Goal: Task Accomplishment & Management: Manage account settings

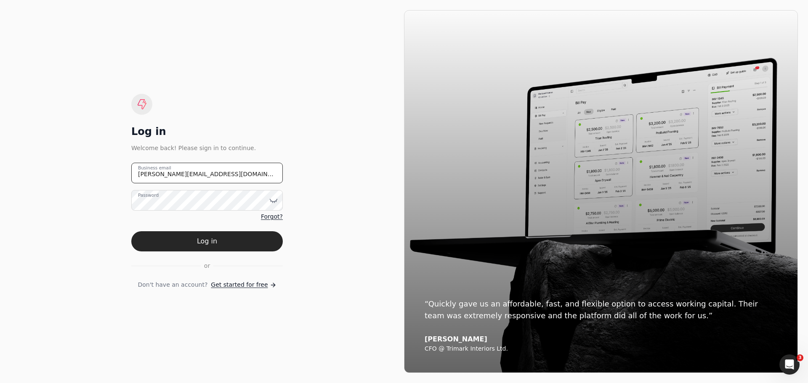
drag, startPoint x: 216, startPoint y: 177, endPoint x: 110, endPoint y: 175, distance: 106.5
click at [110, 175] on div "Log in Welcome back! Please sign in to continue. [PERSON_NAME][EMAIL_ADDRESS][D…" at bounding box center [207, 191] width 394 height 363
type email "[EMAIL_ADDRESS][DOMAIN_NAME]"
click at [275, 202] on icon at bounding box center [273, 200] width 8 height 8
click at [162, 273] on form "[EMAIL_ADDRESS][DOMAIN_NAME] Business email Password Forgot? Log in or Don't ha…" at bounding box center [206, 226] width 151 height 127
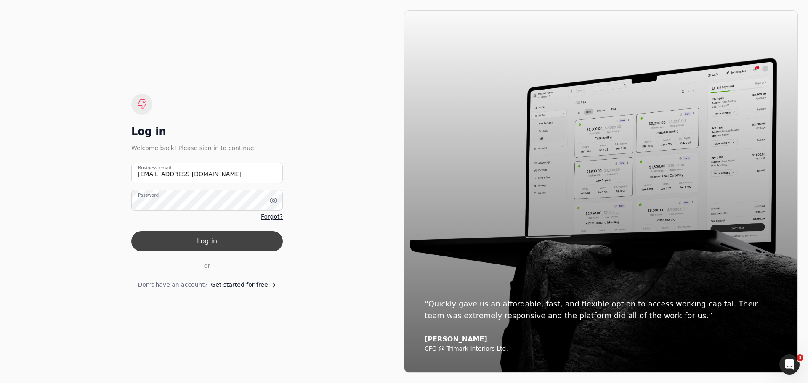
click at [204, 239] on button "Log in" at bounding box center [206, 241] width 151 height 20
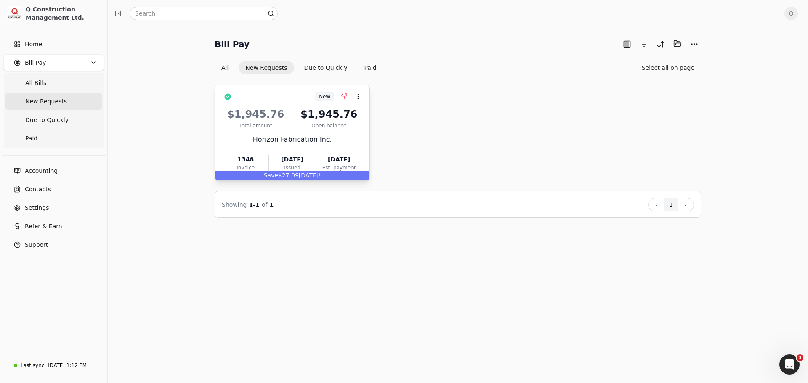
click at [342, 133] on div "$1,945.76 Total amount $1,945.76 Open balance Horizon Fabrication Inc. 1348 Inv…" at bounding box center [292, 138] width 139 height 72
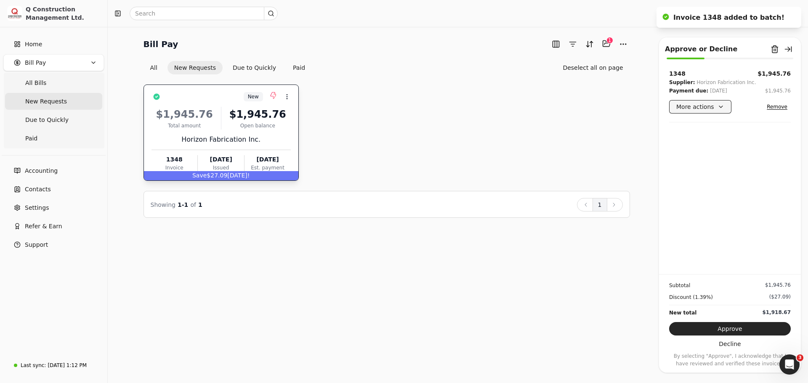
click at [719, 104] on button "More actions" at bounding box center [700, 106] width 62 height 13
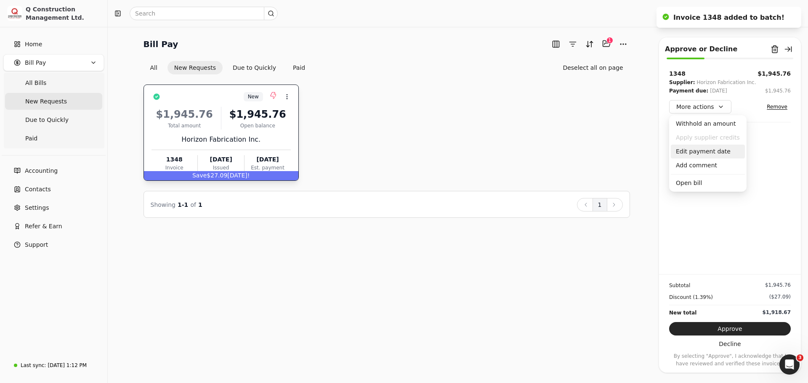
click at [701, 151] on div "Edit payment date" at bounding box center [708, 152] width 74 height 14
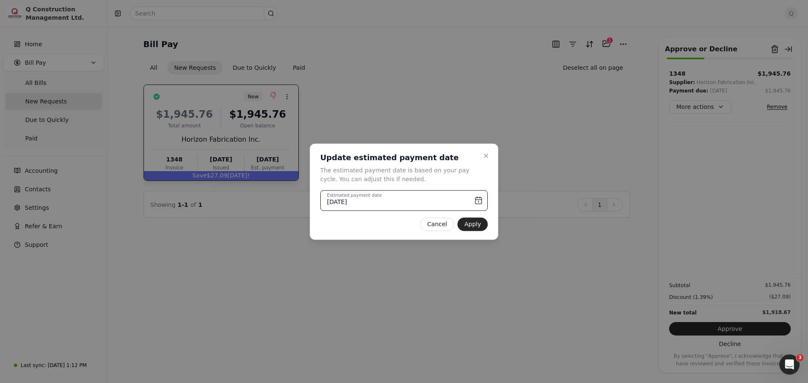
click at [479, 201] on input "[DATE]" at bounding box center [403, 200] width 167 height 21
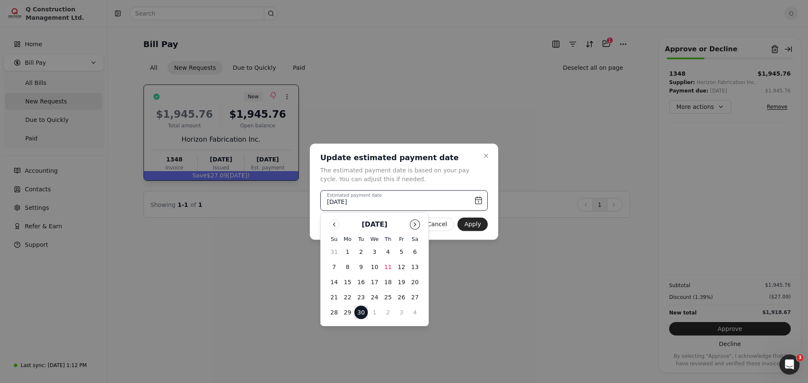
click at [415, 225] on button "Go to next month" at bounding box center [415, 225] width 10 height 10
click at [349, 266] on button "6" at bounding box center [347, 266] width 13 height 13
type input "[DATE]"
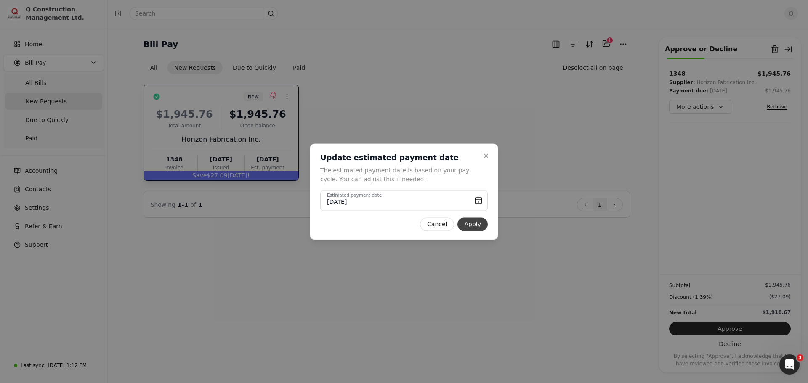
click at [467, 224] on button "Apply" at bounding box center [472, 224] width 30 height 13
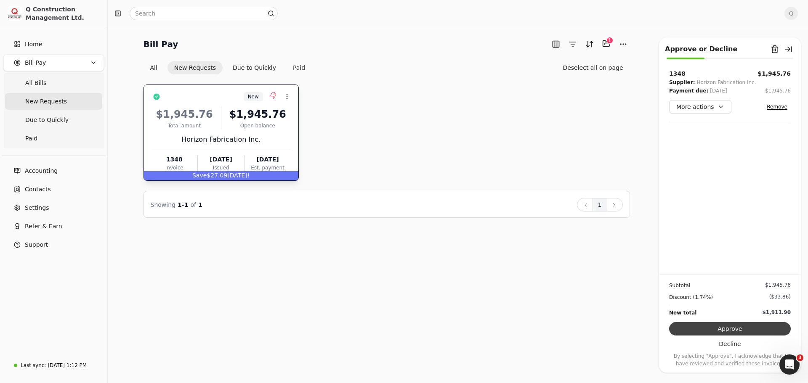
click at [730, 329] on button "Approve" at bounding box center [730, 328] width 122 height 13
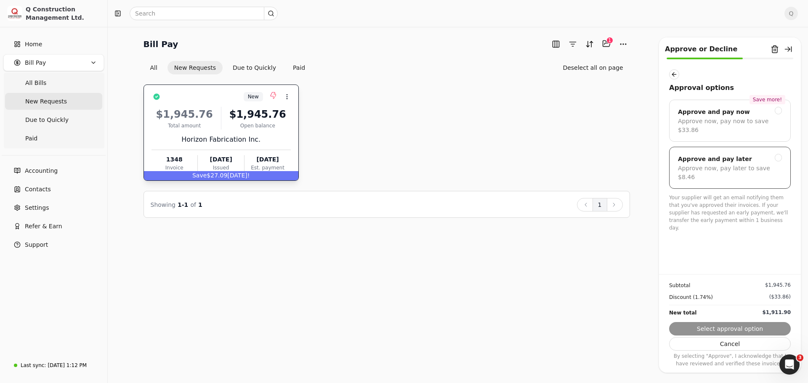
click at [716, 164] on div "Approve now, pay later to save $8.46" at bounding box center [730, 173] width 104 height 18
click at [674, 76] on button "button" at bounding box center [674, 74] width 10 height 10
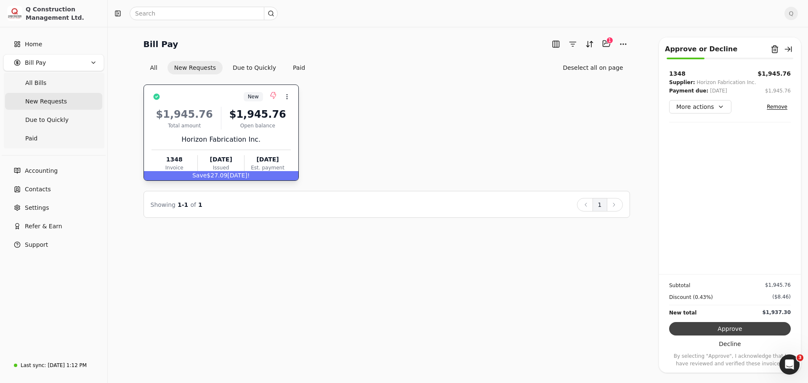
click at [735, 330] on button "Approve" at bounding box center [730, 328] width 122 height 13
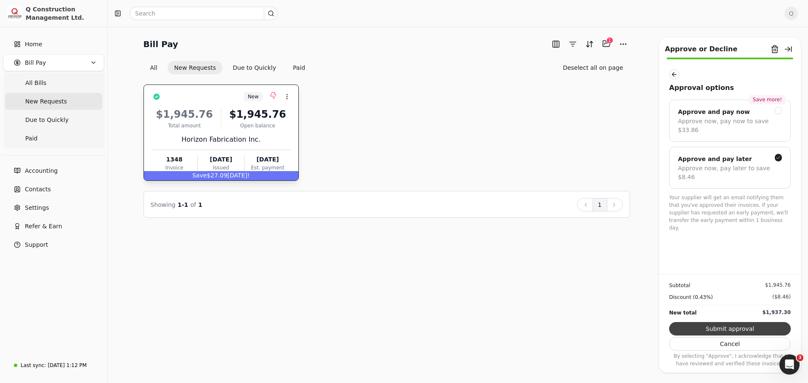
click at [726, 331] on button "Submit approval" at bounding box center [730, 328] width 122 height 13
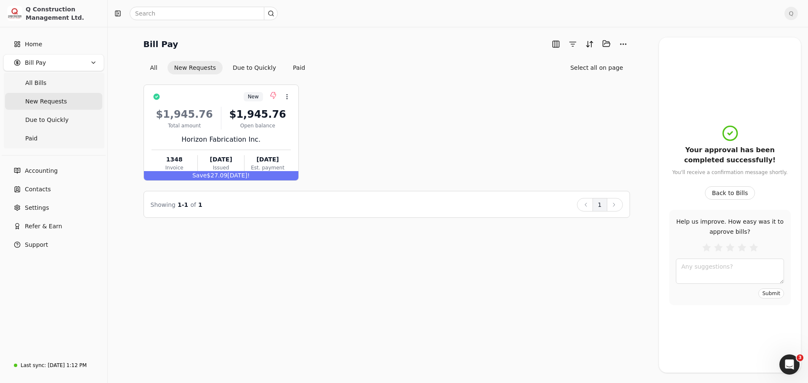
click at [786, 13] on span "Q" at bounding box center [790, 13] width 13 height 13
click at [733, 66] on span "Sign Out" at bounding box center [732, 70] width 25 height 9
